Goal: Browse casually

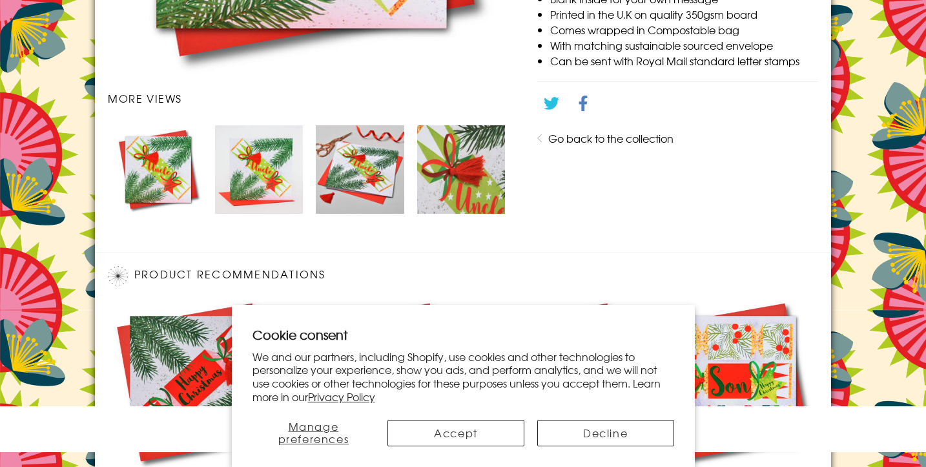
scroll to position [866, 0]
